Goal: Navigation & Orientation: Find specific page/section

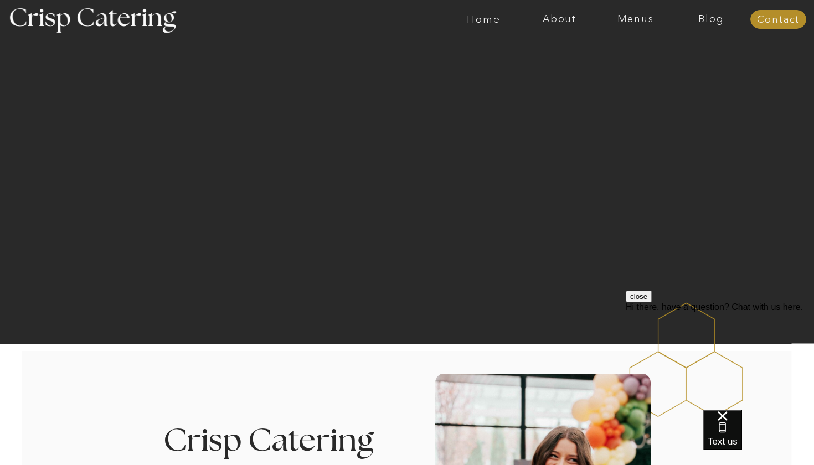
click at [622, 34] on div at bounding box center [450, 19] width 1755 height 39
click at [633, 26] on div at bounding box center [450, 19] width 1755 height 39
click at [637, 20] on nav "Menus" at bounding box center [635, 19] width 76 height 11
click at [622, 69] on nav "Winter (Sep-Feb)" at bounding box center [634, 65] width 91 height 11
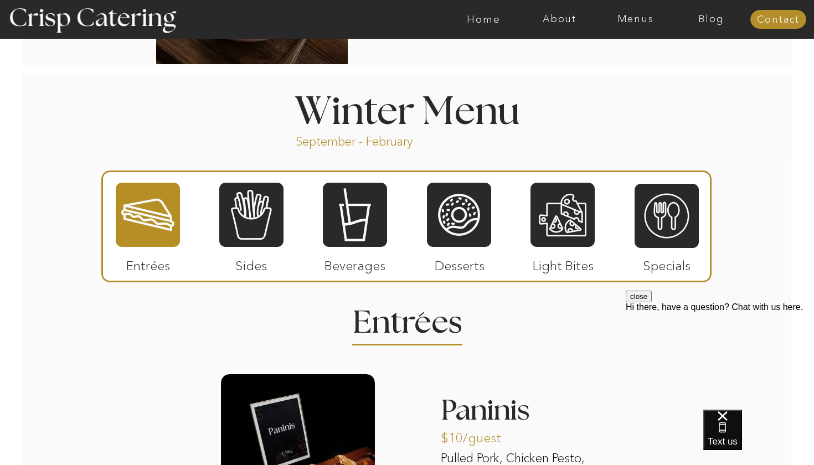
scroll to position [1170, 0]
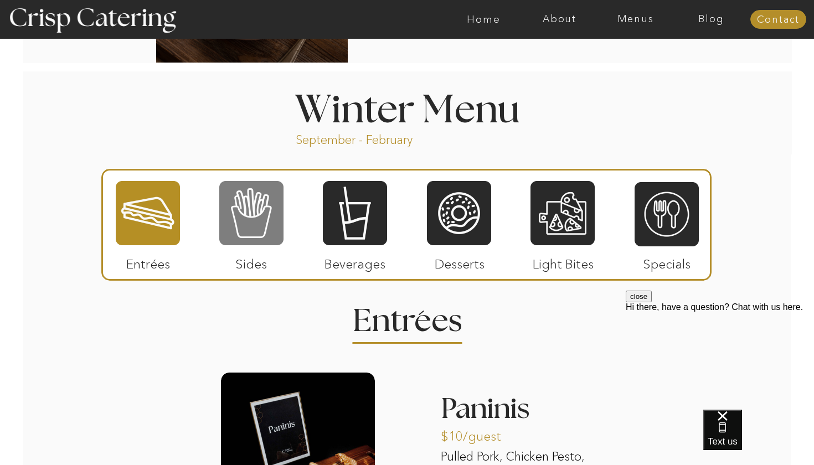
click at [265, 205] on div at bounding box center [251, 213] width 64 height 66
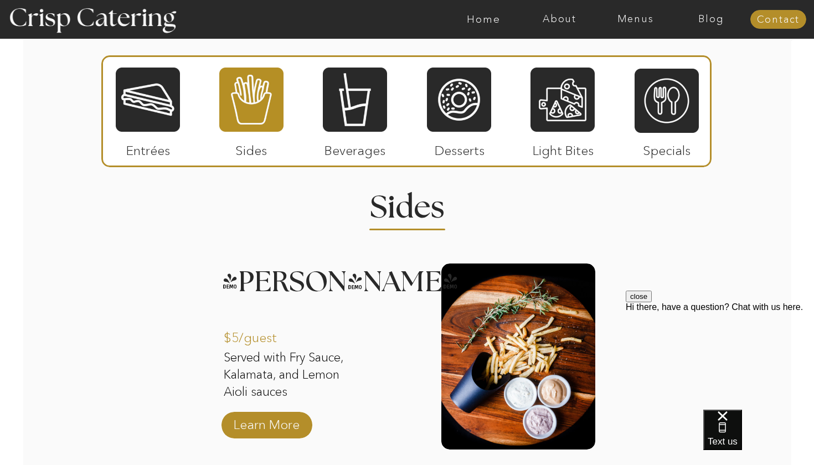
scroll to position [1273, 0]
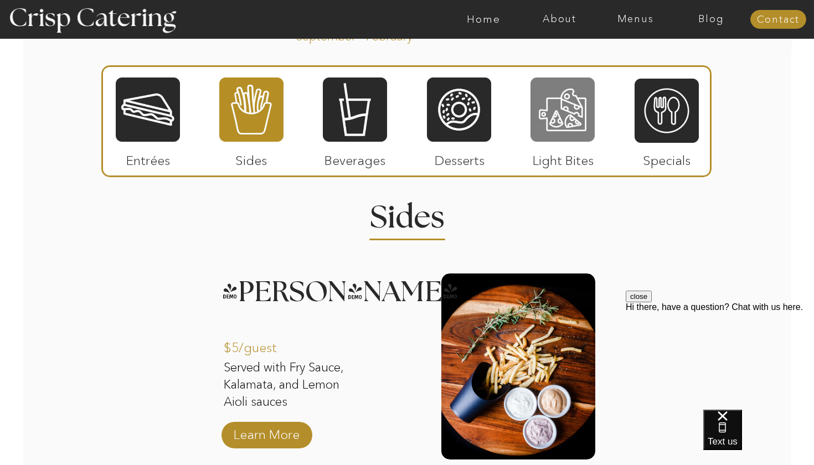
click at [592, 123] on div at bounding box center [562, 109] width 64 height 66
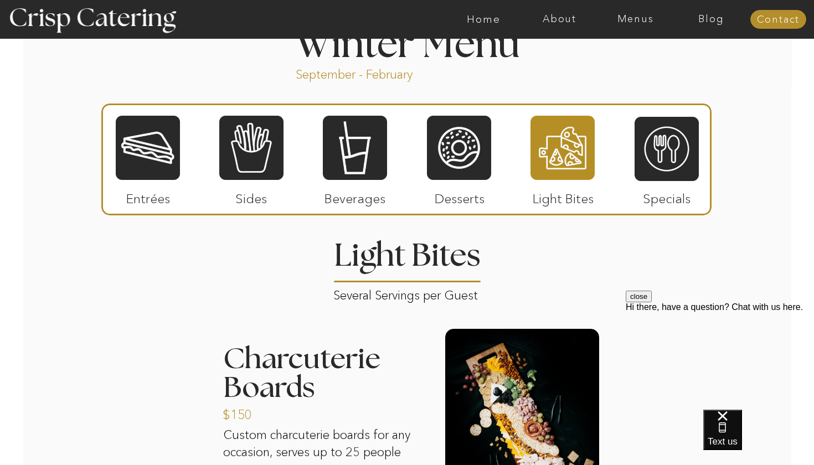
scroll to position [1231, 0]
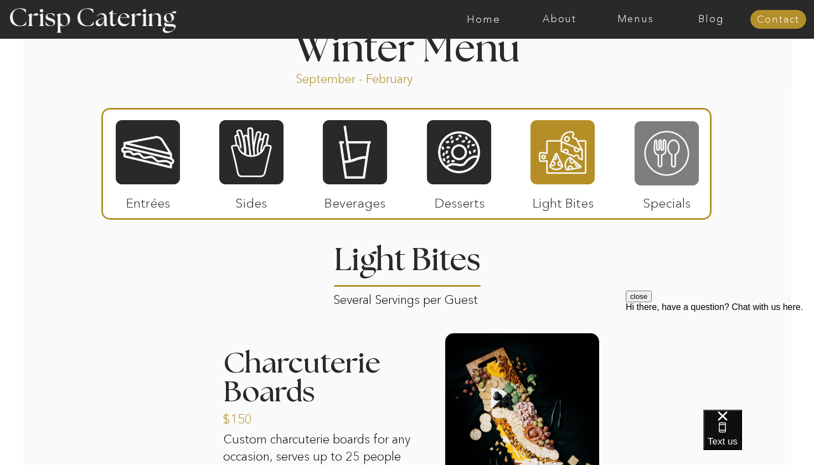
click at [686, 153] on div at bounding box center [666, 153] width 64 height 66
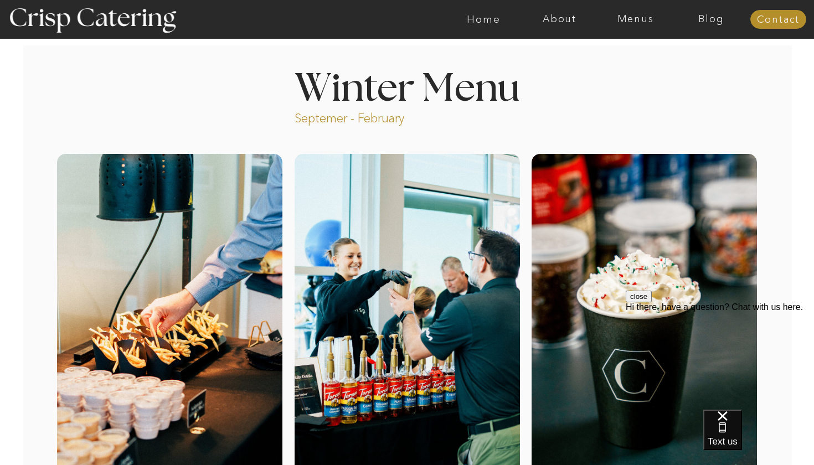
scroll to position [0, 0]
click at [493, 14] on nav "Home" at bounding box center [484, 19] width 76 height 11
